Goal: Check status: Check status

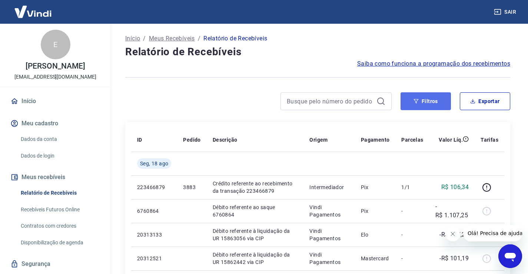
click at [429, 101] on button "Filtros" at bounding box center [425, 101] width 50 height 18
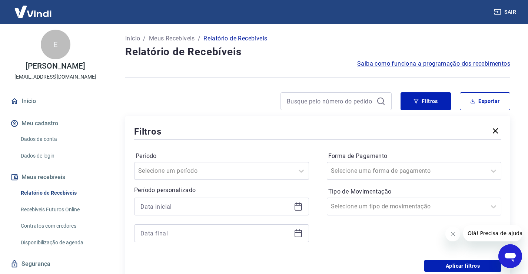
click at [296, 206] on icon at bounding box center [298, 206] width 9 height 9
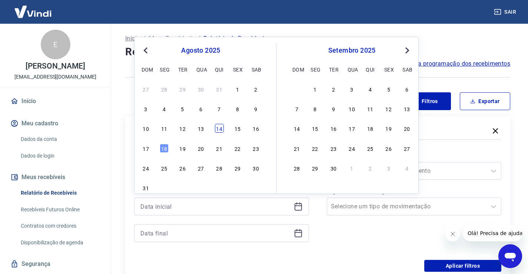
click at [221, 128] on div "14" at bounding box center [219, 128] width 9 height 9
click at [221, 128] on div "Filtros" at bounding box center [317, 131] width 367 height 13
type input "[DATE]"
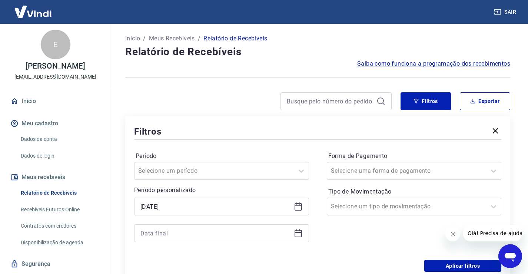
click at [296, 231] on icon at bounding box center [298, 232] width 9 height 9
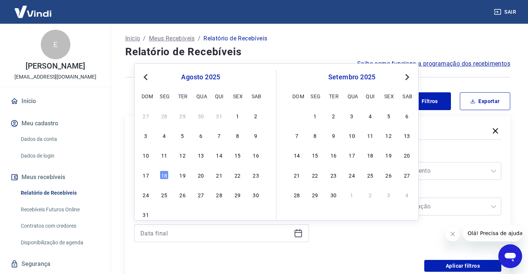
click at [224, 154] on div "10 11 12 13 14 15 16" at bounding box center [200, 155] width 121 height 11
click at [222, 153] on div "14" at bounding box center [219, 154] width 9 height 9
click at [222, 153] on label "Período" at bounding box center [222, 155] width 172 height 9
type input "[DATE]"
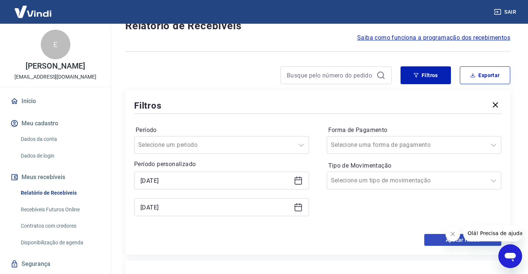
scroll to position [37, 0]
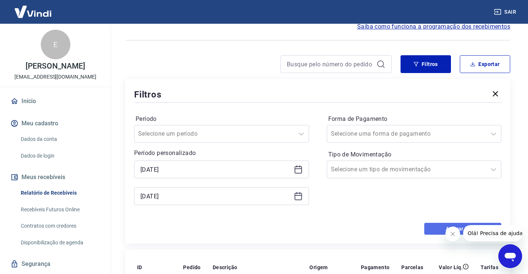
click at [434, 226] on button "Aplicar filtros" at bounding box center [462, 229] width 77 height 12
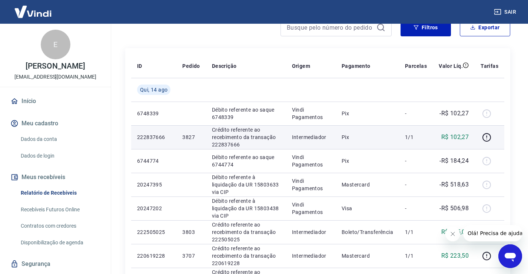
scroll to position [74, 0]
drag, startPoint x: 252, startPoint y: 144, endPoint x: 211, endPoint y: 148, distance: 40.6
click at [211, 148] on td "Crédito referente ao recebimento da transação 222837666" at bounding box center [246, 137] width 80 height 24
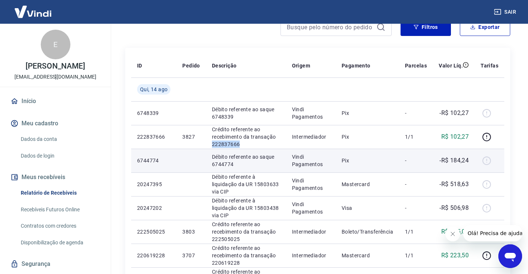
copy p "222837666"
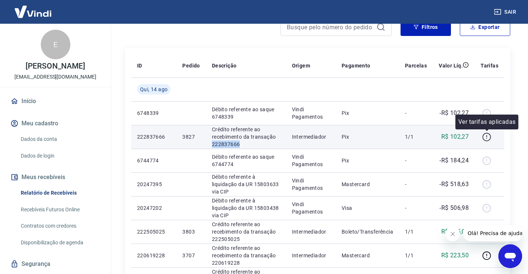
click at [487, 140] on icon "button" at bounding box center [486, 136] width 9 height 9
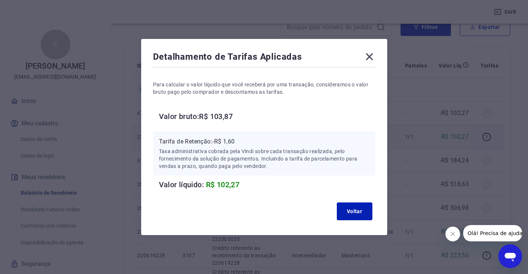
click at [373, 57] on icon at bounding box center [368, 56] width 7 height 7
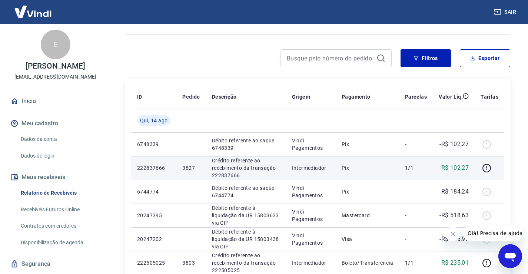
scroll to position [0, 0]
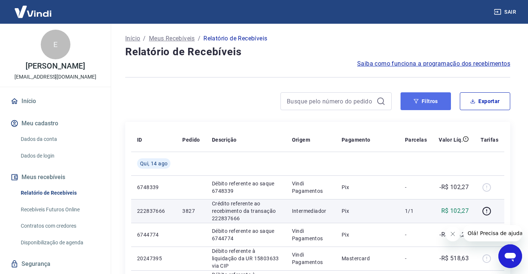
click at [429, 104] on button "Filtros" at bounding box center [425, 101] width 50 height 18
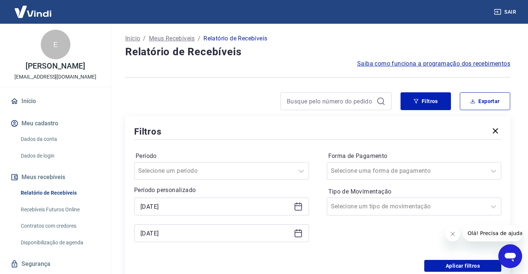
click at [297, 211] on div "[DATE]" at bounding box center [221, 206] width 175 height 18
click at [298, 206] on icon at bounding box center [298, 206] width 9 height 9
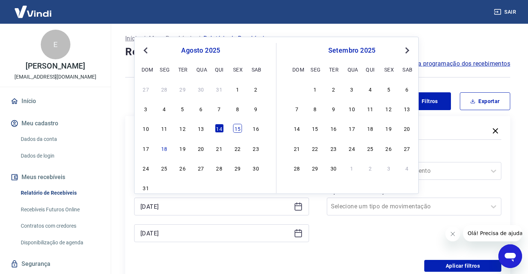
click at [235, 129] on div "15" at bounding box center [237, 128] width 9 height 9
click at [235, 129] on div "Filtros" at bounding box center [317, 131] width 367 height 13
type input "[DATE]"
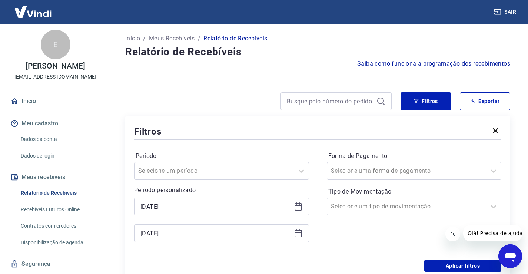
click at [297, 232] on icon at bounding box center [297, 232] width 7 height 1
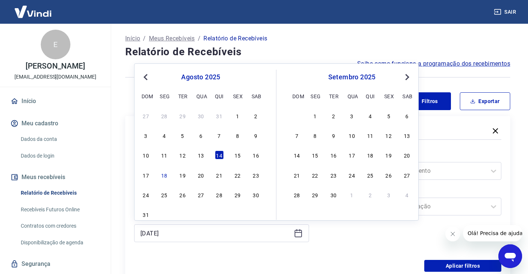
click at [237, 154] on div "15" at bounding box center [237, 154] width 9 height 9
click at [237, 154] on label "Período" at bounding box center [222, 155] width 172 height 9
type input "[DATE]"
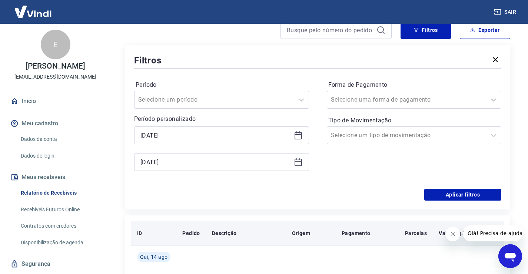
scroll to position [74, 0]
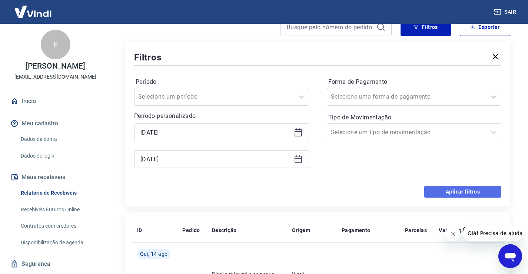
click at [436, 188] on button "Aplicar filtros" at bounding box center [462, 192] width 77 height 12
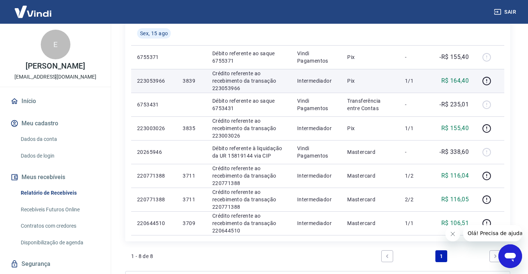
scroll to position [213, 0]
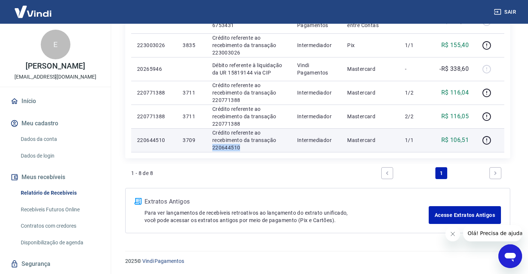
drag, startPoint x: 249, startPoint y: 147, endPoint x: 213, endPoint y: 149, distance: 36.7
click at [213, 149] on p "Crédito referente ao recebimento da transação 220644510" at bounding box center [248, 140] width 73 height 22
copy p "220644510"
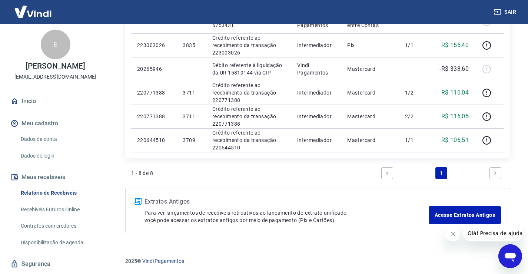
click at [286, 166] on div "1 - 8 de 8 1" at bounding box center [317, 173] width 373 height 18
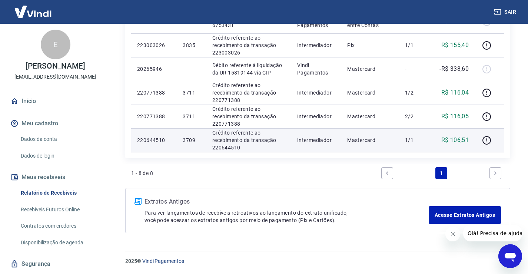
click at [212, 147] on p "Crédito referente ao recebimento da transação 220644510" at bounding box center [248, 140] width 73 height 22
copy p "220644510"
click at [487, 138] on icon "button" at bounding box center [486, 139] width 1 height 2
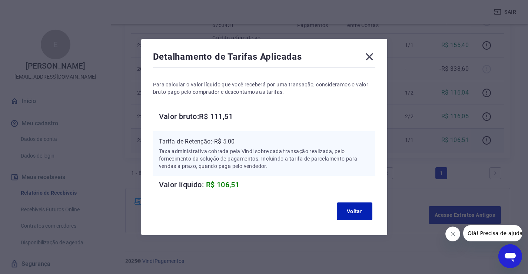
click at [371, 55] on icon at bounding box center [369, 57] width 12 height 12
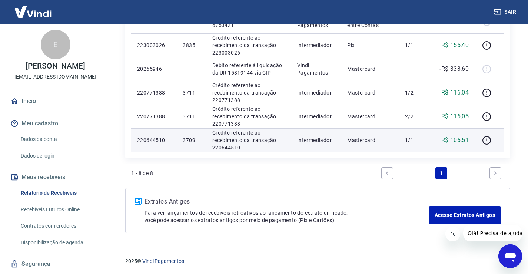
scroll to position [176, 0]
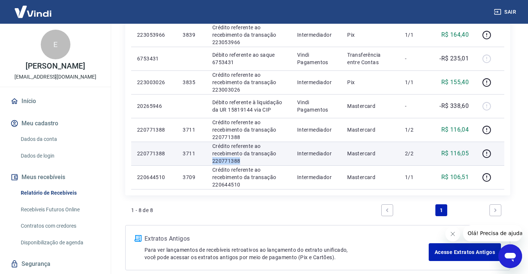
drag, startPoint x: 252, startPoint y: 158, endPoint x: 212, endPoint y: 160, distance: 40.0
click at [212, 160] on p "Crédito referente ao recebimento da transação 220771388" at bounding box center [248, 153] width 73 height 22
copy p "220771388"
click at [486, 152] on icon "button" at bounding box center [486, 153] width 9 height 9
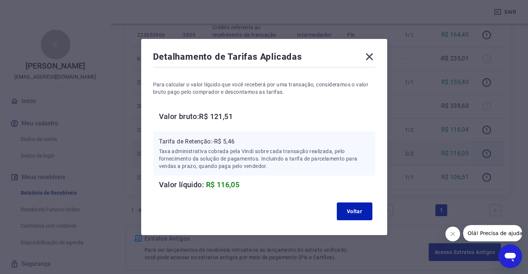
click at [375, 53] on icon at bounding box center [369, 57] width 12 height 12
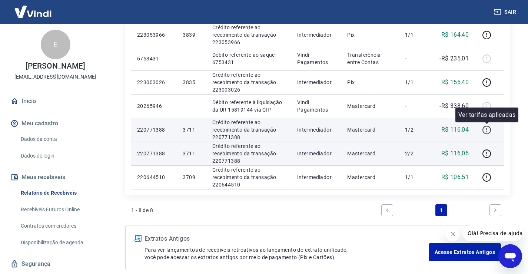
click at [486, 129] on icon "button" at bounding box center [486, 129] width 9 height 9
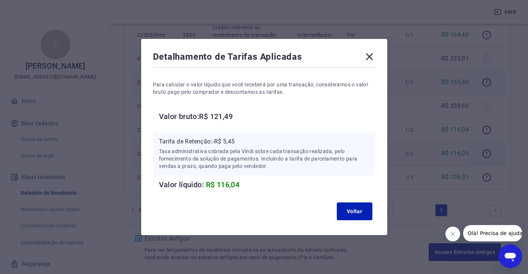
drag, startPoint x: 371, startPoint y: 57, endPoint x: 386, endPoint y: 71, distance: 21.5
click at [371, 57] on icon at bounding box center [369, 57] width 12 height 12
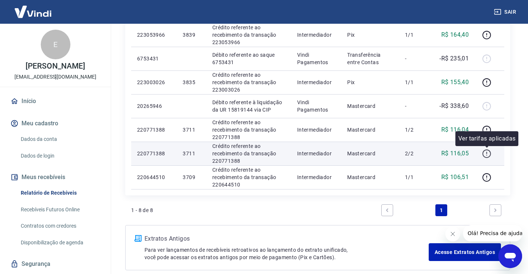
click at [487, 150] on icon "button" at bounding box center [486, 153] width 9 height 9
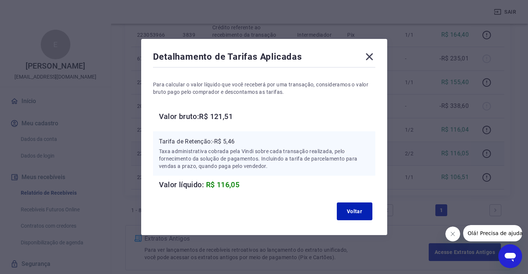
click at [367, 59] on icon at bounding box center [369, 57] width 12 height 12
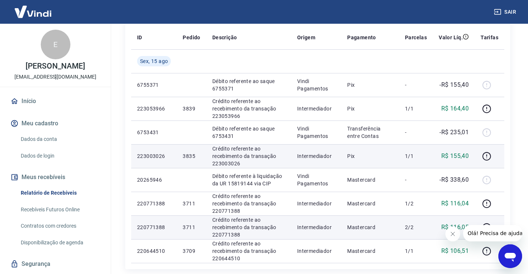
scroll to position [102, 0]
drag, startPoint x: 241, startPoint y: 164, endPoint x: 212, endPoint y: 165, distance: 29.6
click at [212, 164] on p "Crédito referente ao recebimento da transação 223003026" at bounding box center [248, 156] width 73 height 22
copy p "223003026"
click at [487, 157] on icon "button" at bounding box center [486, 156] width 9 height 9
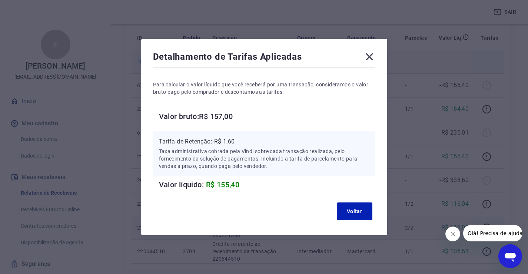
drag, startPoint x: 370, startPoint y: 59, endPoint x: 374, endPoint y: 66, distance: 8.3
click at [370, 59] on icon at bounding box center [368, 56] width 7 height 7
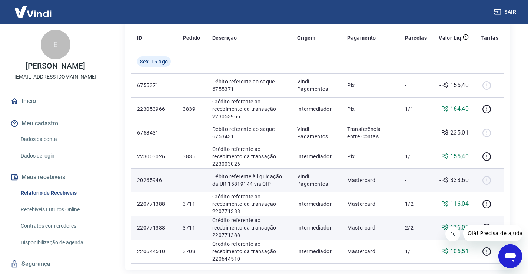
scroll to position [65, 0]
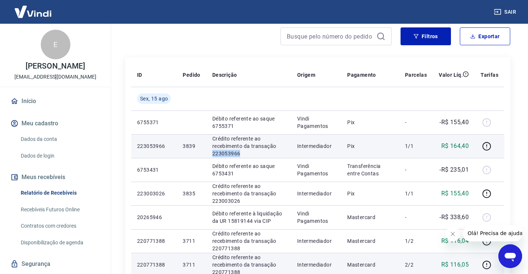
drag, startPoint x: 245, startPoint y: 153, endPoint x: 213, endPoint y: 153, distance: 31.8
click at [213, 153] on p "Crédito referente ao recebimento da transação 223053966" at bounding box center [248, 146] width 73 height 22
copy p "223053966"
click at [485, 147] on icon "button" at bounding box center [486, 145] width 9 height 9
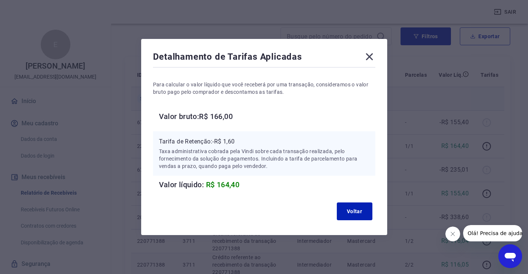
drag, startPoint x: 370, startPoint y: 59, endPoint x: 386, endPoint y: 92, distance: 36.9
click at [370, 59] on icon at bounding box center [368, 56] width 7 height 7
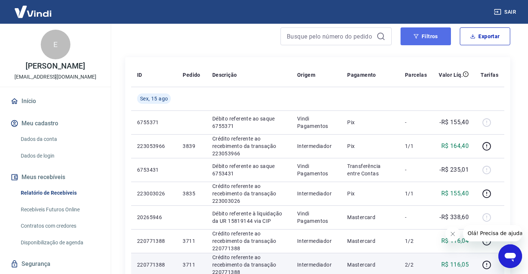
click at [410, 36] on button "Filtros" at bounding box center [425, 36] width 50 height 18
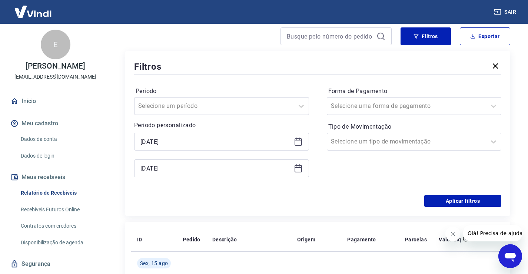
click at [299, 140] on icon at bounding box center [298, 141] width 9 height 9
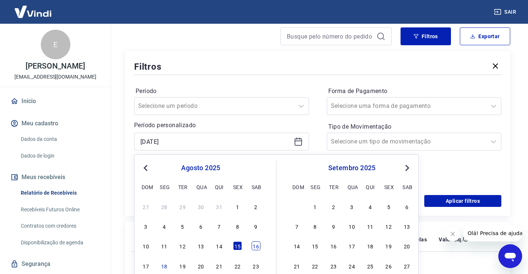
click at [255, 244] on div "16" at bounding box center [255, 245] width 9 height 9
click at [255, 244] on th "Descrição" at bounding box center [248, 239] width 85 height 24
type input "[DATE]"
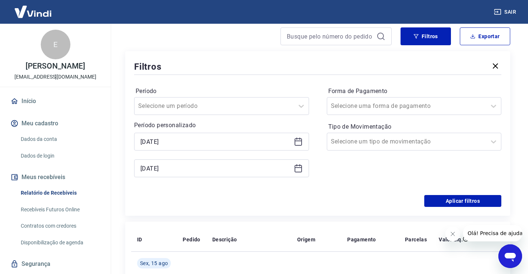
click at [298, 169] on icon at bounding box center [298, 168] width 9 height 9
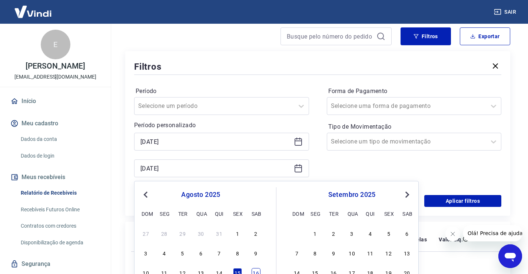
click at [254, 271] on div "16" at bounding box center [255, 272] width 9 height 9
drag, startPoint x: 254, startPoint y: 271, endPoint x: 268, endPoint y: 262, distance: 17.1
click at [254, 270] on td at bounding box center [248, 263] width 85 height 24
type input "[DATE]"
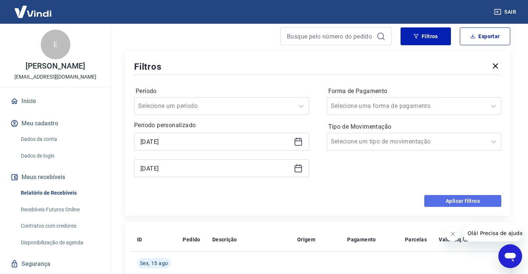
click at [450, 201] on button "Aplicar filtros" at bounding box center [462, 201] width 77 height 12
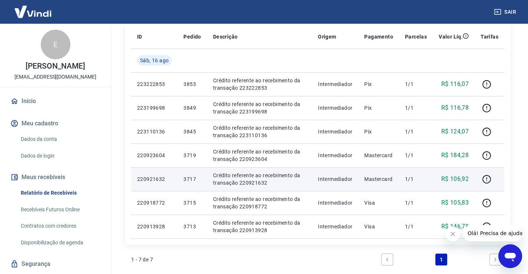
scroll to position [148, 0]
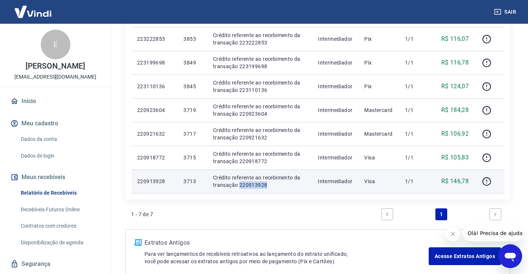
drag, startPoint x: 276, startPoint y: 187, endPoint x: 240, endPoint y: 187, distance: 35.2
click at [240, 187] on p "Crédito referente ao recebimento da transação 220913928" at bounding box center [259, 181] width 93 height 15
copy p "220913928"
click at [489, 182] on icon "button" at bounding box center [486, 181] width 9 height 9
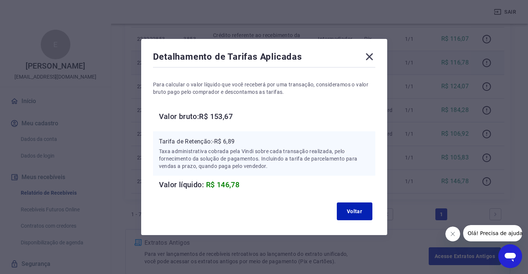
drag, startPoint x: 372, startPoint y: 58, endPoint x: 381, endPoint y: 65, distance: 11.0
click at [373, 58] on icon at bounding box center [369, 57] width 12 height 12
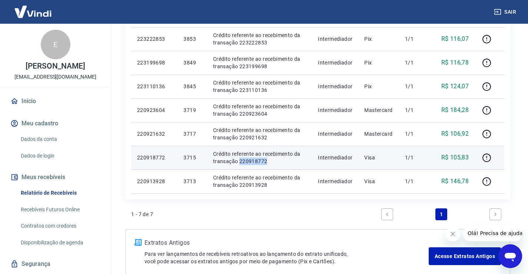
drag, startPoint x: 277, startPoint y: 161, endPoint x: 240, endPoint y: 161, distance: 37.0
click at [240, 161] on p "Crédito referente ao recebimento da transação 220918772" at bounding box center [259, 157] width 93 height 15
copy p "220918772"
click at [485, 156] on icon "button" at bounding box center [486, 157] width 9 height 9
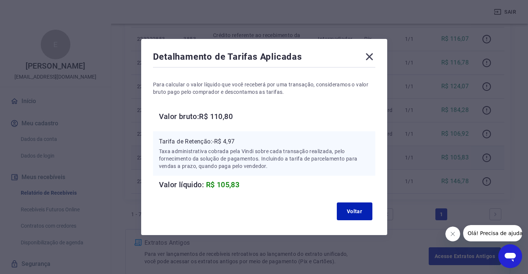
click at [368, 56] on icon at bounding box center [369, 57] width 12 height 12
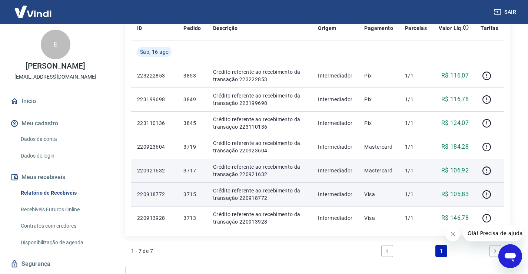
scroll to position [111, 0]
drag, startPoint x: 269, startPoint y: 175, endPoint x: 239, endPoint y: 175, distance: 30.0
click at [239, 175] on p "Crédito referente ao recebimento da transação 220921632" at bounding box center [259, 170] width 93 height 15
copy p "220921632"
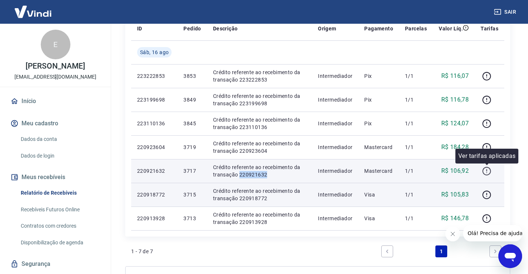
click at [485, 170] on icon "button" at bounding box center [486, 170] width 9 height 9
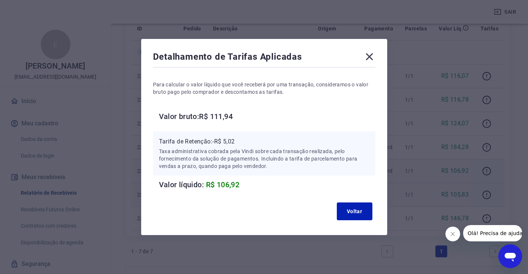
click at [373, 59] on icon at bounding box center [368, 56] width 7 height 7
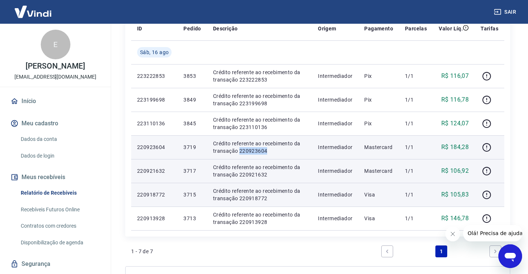
drag, startPoint x: 270, startPoint y: 151, endPoint x: 238, endPoint y: 152, distance: 31.9
click at [238, 152] on p "Crédito referente ao recebimento da transação 220923604" at bounding box center [259, 147] width 93 height 15
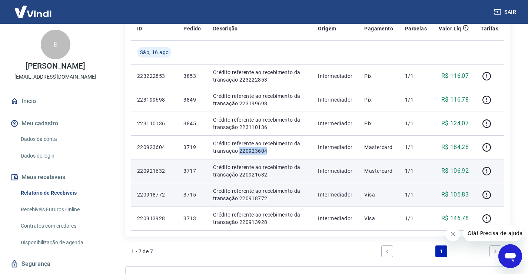
copy p "220923604"
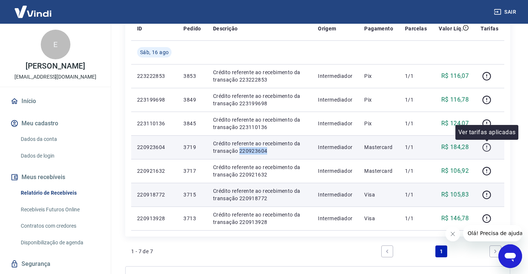
click at [486, 144] on icon "button" at bounding box center [486, 147] width 9 height 9
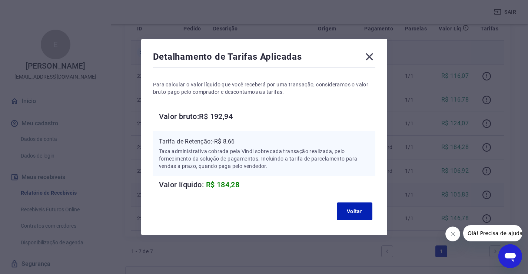
click at [370, 55] on icon at bounding box center [368, 56] width 7 height 7
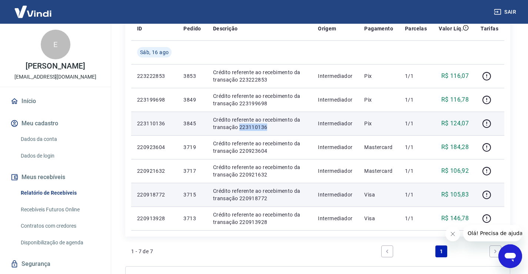
drag, startPoint x: 266, startPoint y: 127, endPoint x: 238, endPoint y: 126, distance: 27.4
click at [238, 126] on p "Crédito referente ao recebimento da transação 223110136" at bounding box center [259, 123] width 93 height 15
click at [485, 124] on icon "button" at bounding box center [486, 123] width 9 height 9
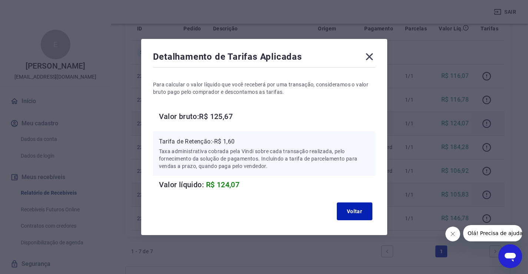
click at [372, 54] on icon at bounding box center [369, 57] width 12 height 12
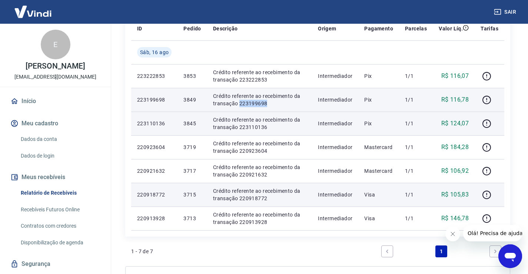
drag, startPoint x: 273, startPoint y: 104, endPoint x: 240, endPoint y: 105, distance: 33.0
click at [240, 105] on p "Crédito referente ao recebimento da transação 223199698" at bounding box center [259, 99] width 93 height 15
click at [271, 101] on p "Crédito referente ao recebimento da transação 223199698" at bounding box center [259, 99] width 93 height 15
drag, startPoint x: 276, startPoint y: 102, endPoint x: 239, endPoint y: 101, distance: 36.7
click at [239, 101] on p "Crédito referente ao recebimento da transação 223199698" at bounding box center [259, 99] width 93 height 15
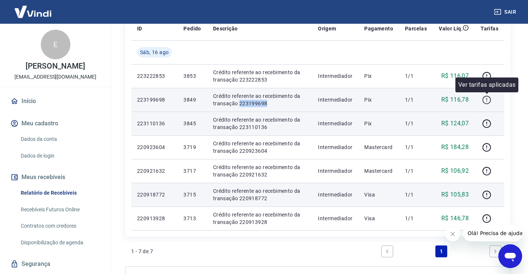
click at [487, 100] on icon "button" at bounding box center [486, 99] width 9 height 9
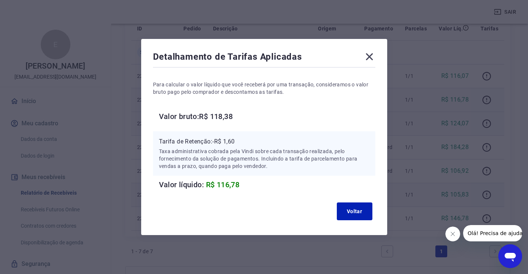
click at [373, 54] on icon at bounding box center [369, 57] width 12 height 12
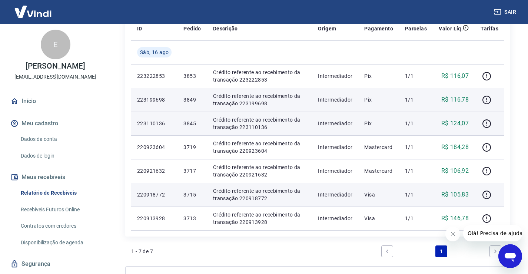
scroll to position [74, 0]
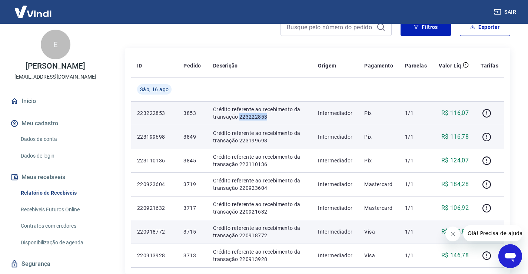
drag, startPoint x: 269, startPoint y: 117, endPoint x: 238, endPoint y: 118, distance: 30.8
click at [238, 118] on p "Crédito referente ao recebimento da transação 223222853" at bounding box center [259, 113] width 93 height 15
click at [490, 112] on icon "button" at bounding box center [486, 113] width 9 height 9
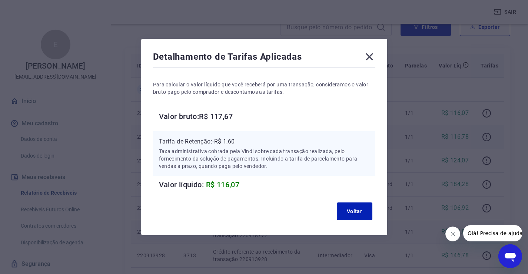
drag, startPoint x: 373, startPoint y: 59, endPoint x: 377, endPoint y: 62, distance: 5.5
click at [373, 59] on icon at bounding box center [368, 56] width 7 height 7
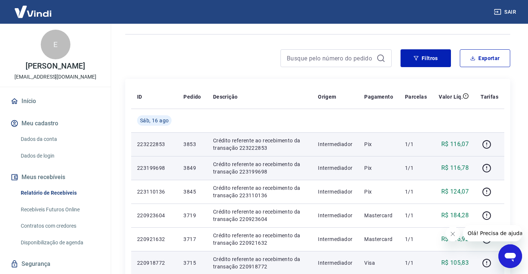
scroll to position [0, 0]
